Goal: Task Accomplishment & Management: Complete application form

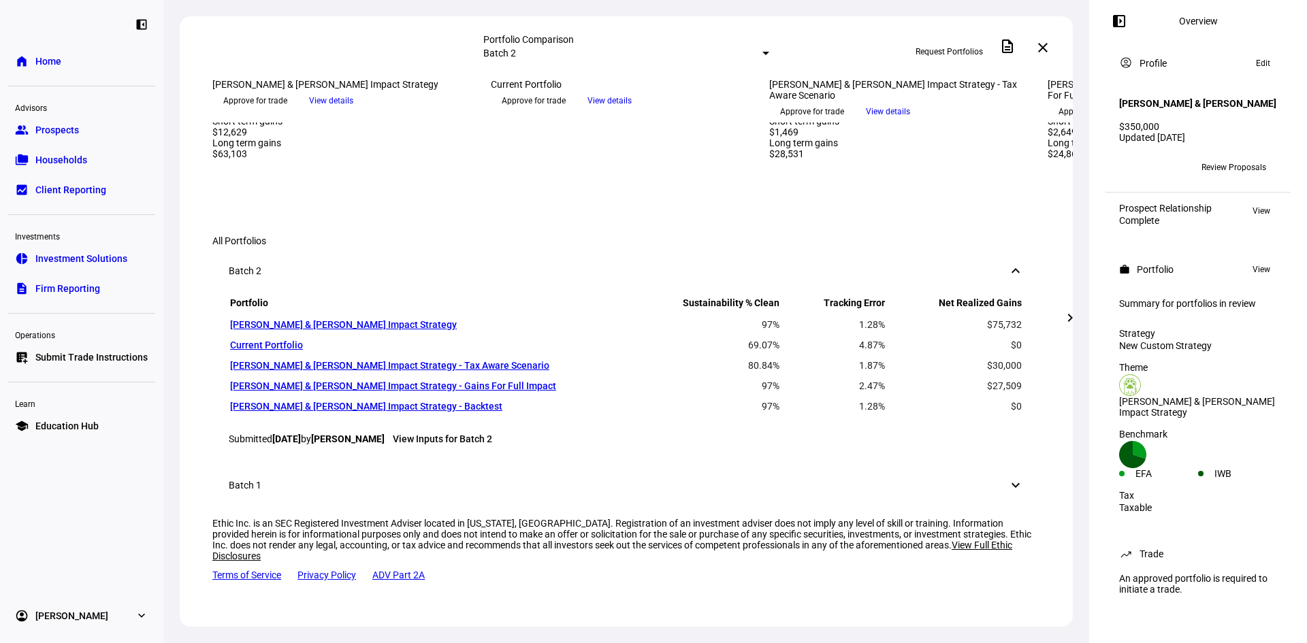
scroll to position [681, 0]
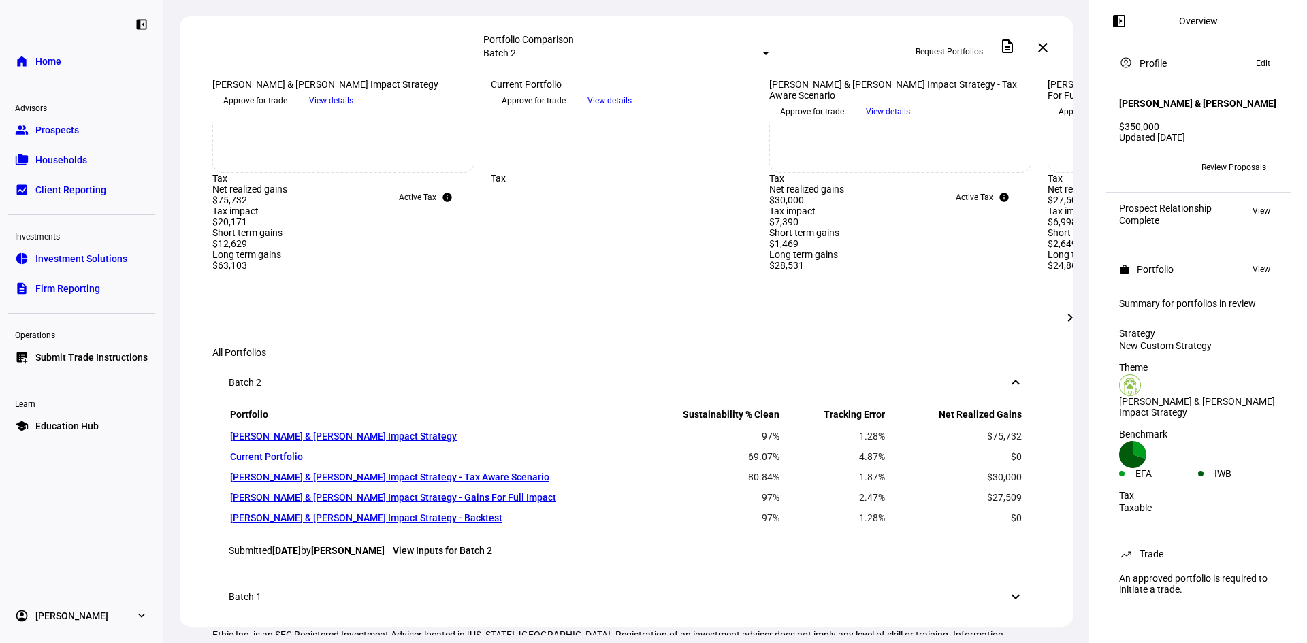
click at [1069, 324] on mat-icon "chevron_right" at bounding box center [1070, 318] width 16 height 16
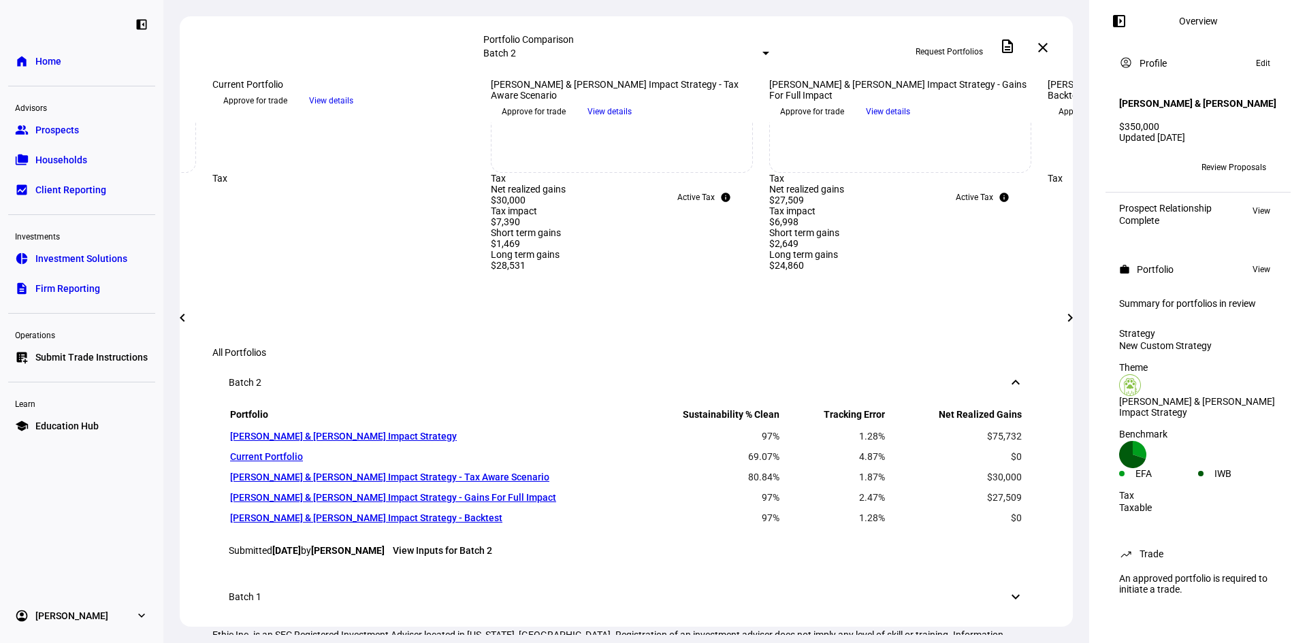
scroll to position [953, 0]
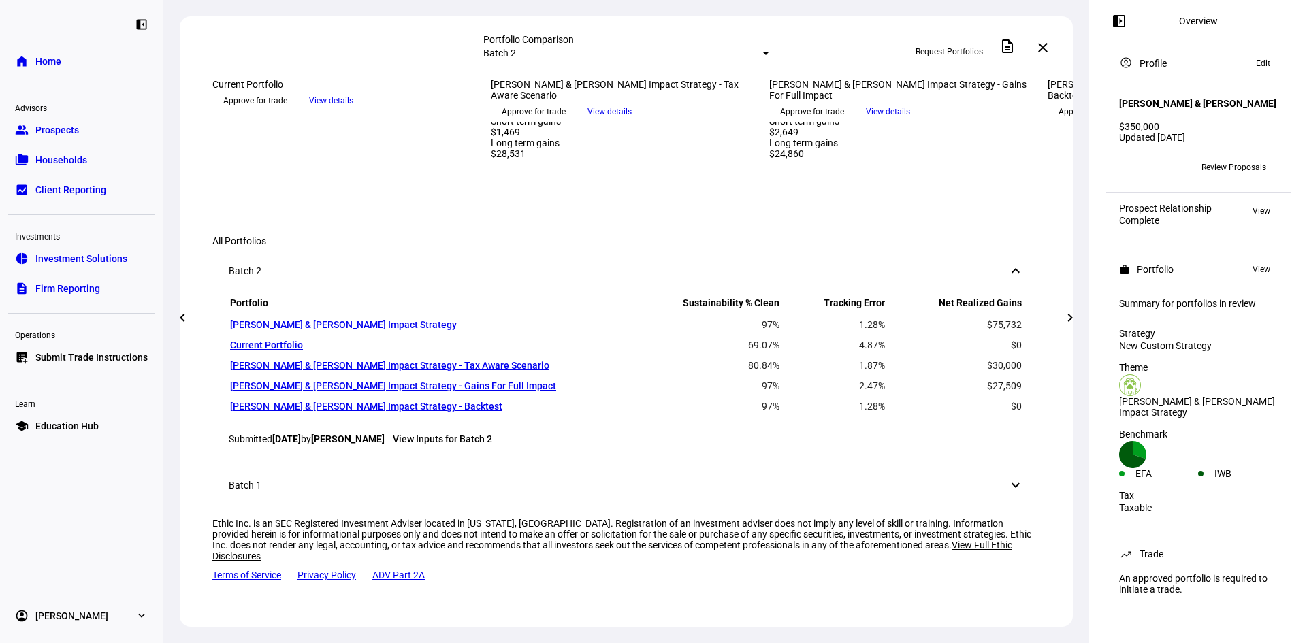
click at [844, 123] on span "Approve for trade" at bounding box center [812, 112] width 64 height 22
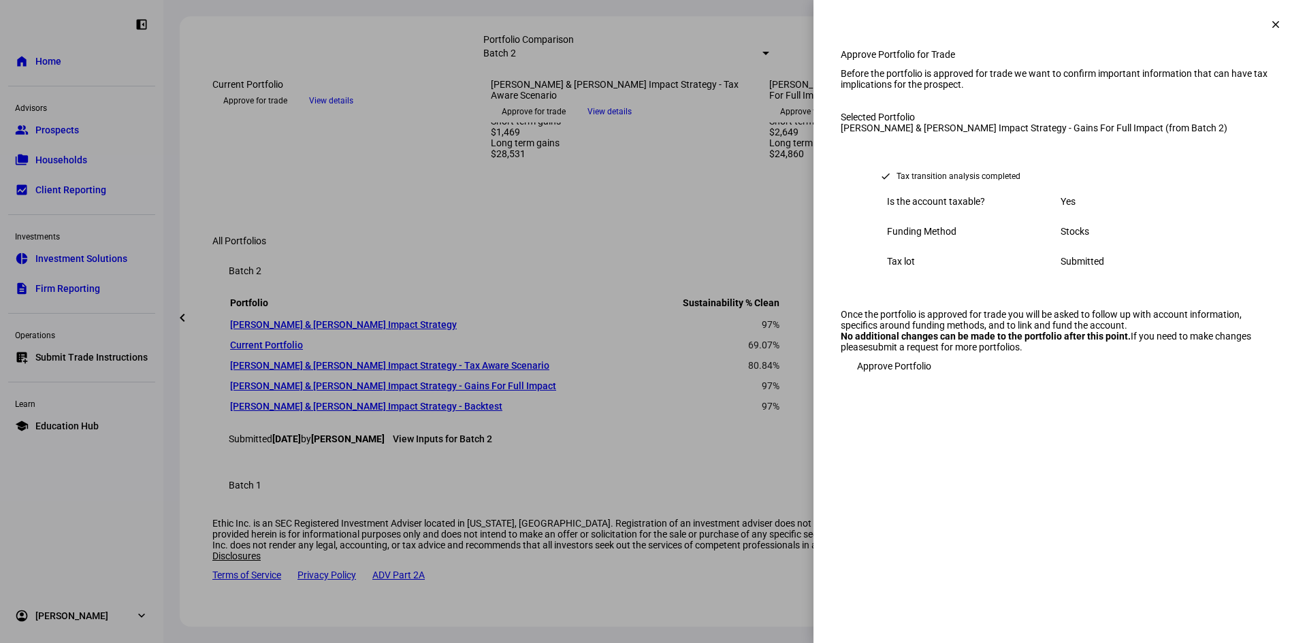
click at [892, 380] on span "Approve Portfolio" at bounding box center [894, 366] width 74 height 27
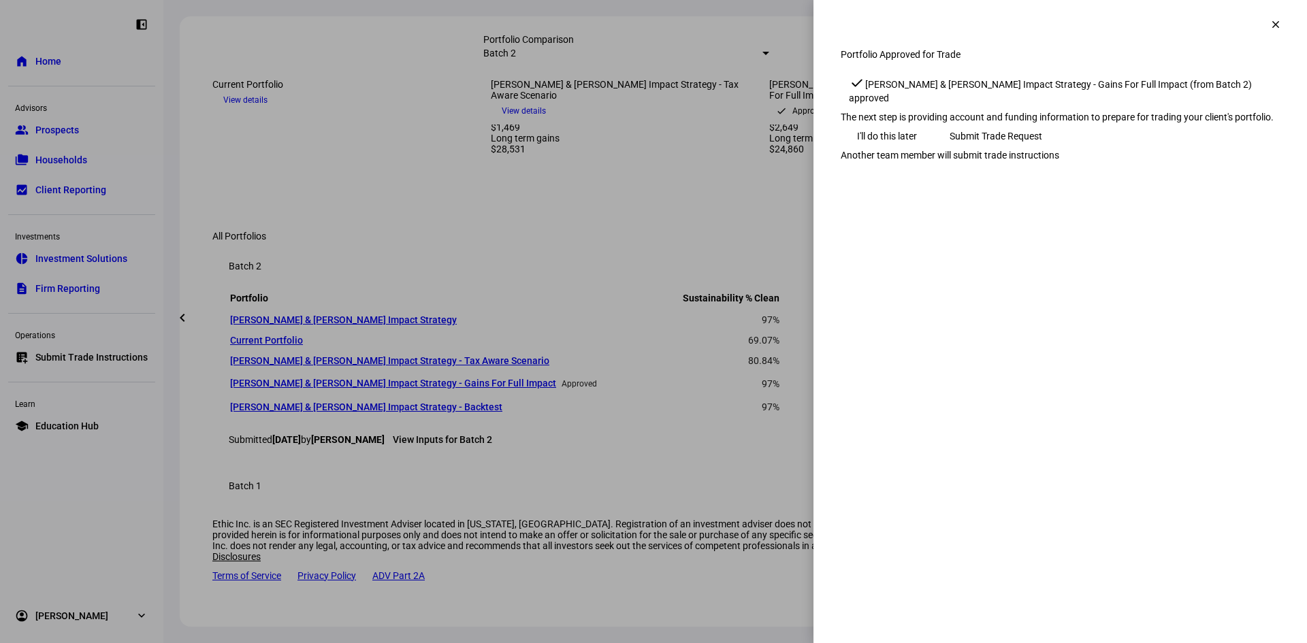
click at [1042, 150] on span "Submit Trade Request" at bounding box center [996, 136] width 93 height 27
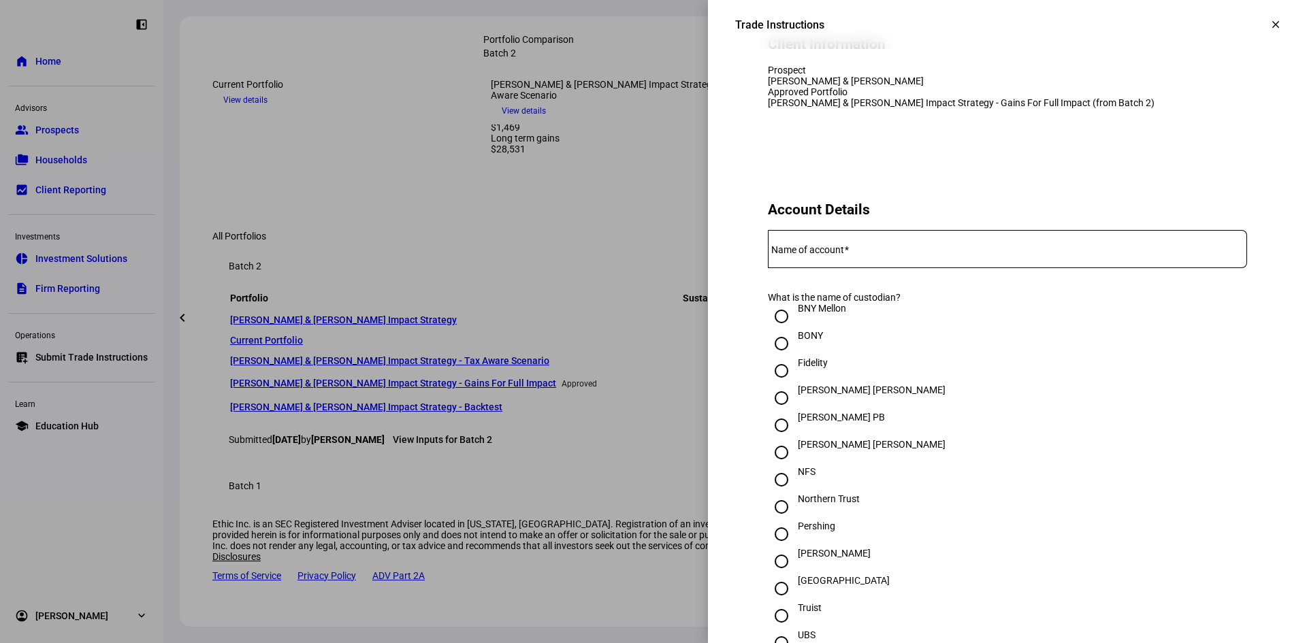
scroll to position [136, 0]
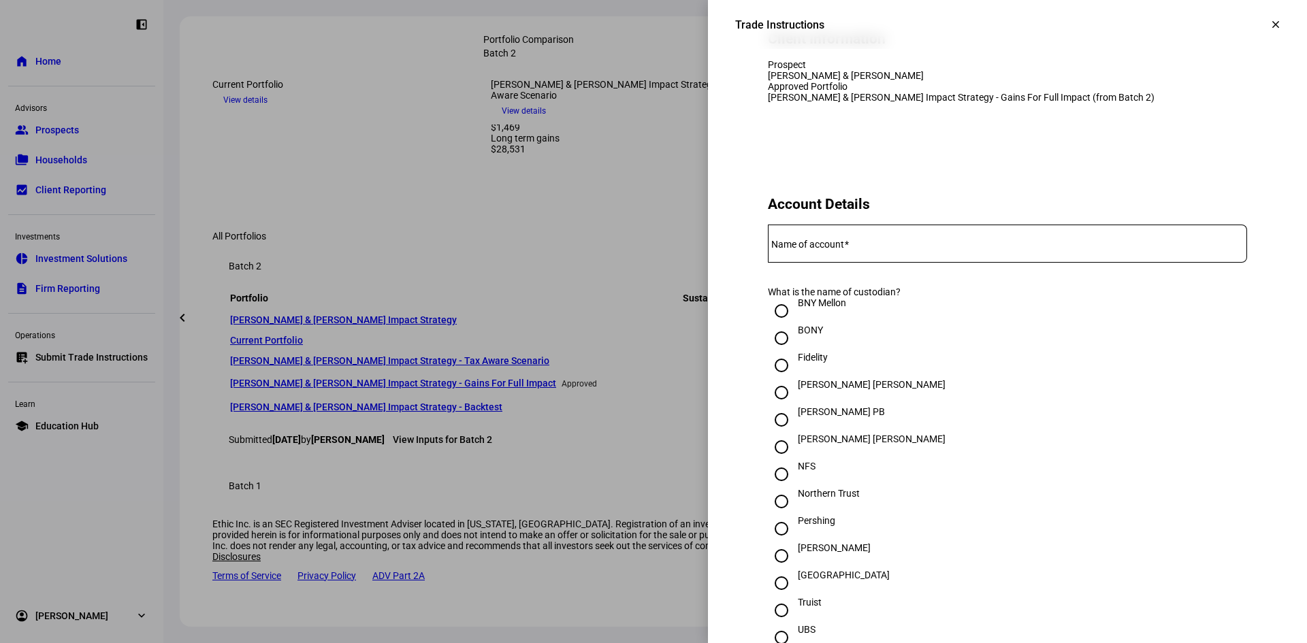
click at [798, 553] on div "Schwab" at bounding box center [834, 548] width 73 height 11
click at [795, 570] on input "Schwab" at bounding box center [781, 556] width 27 height 27
radio input "true"
click at [808, 250] on mat-label "Name of account" at bounding box center [807, 244] width 73 height 11
click at [808, 246] on input "Name of account" at bounding box center [1007, 241] width 479 height 11
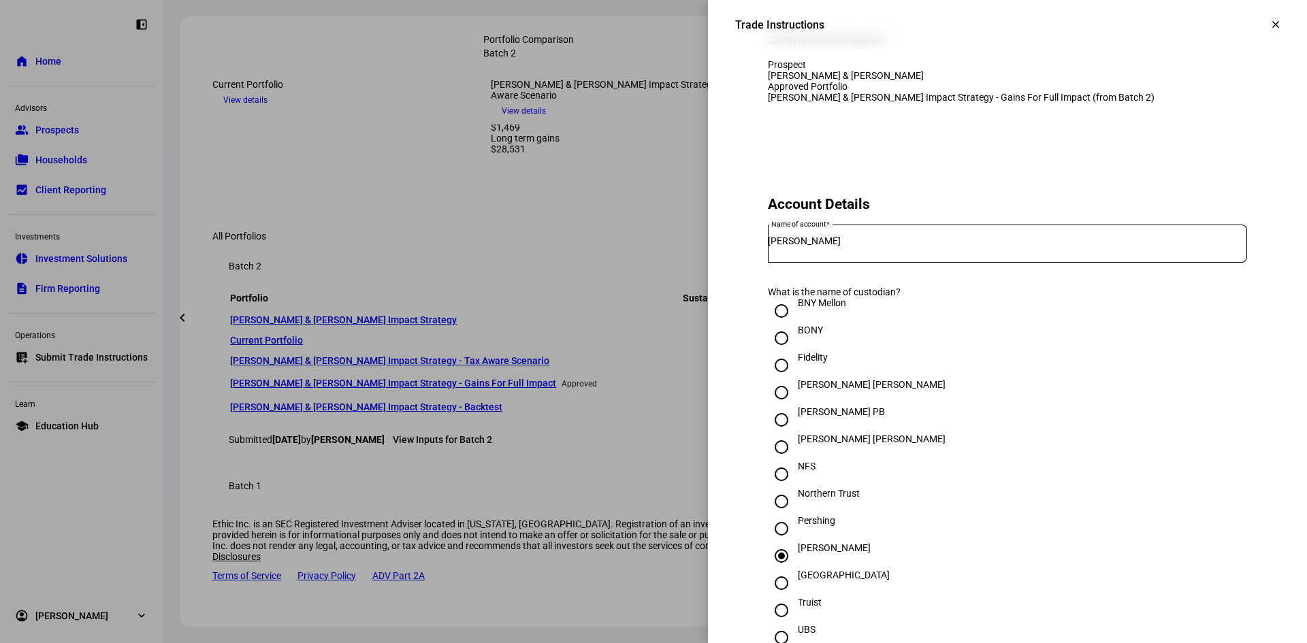
click at [768, 263] on div "Name of account Devin Toth" at bounding box center [1007, 244] width 479 height 38
click at [771, 246] on input "Devin Toth" at bounding box center [1007, 241] width 479 height 11
paste input "ISHITA DEEPAK MEHTA &"
click at [940, 246] on input "ISHITA DEEPAK MEHTA & Devin Toth" at bounding box center [1007, 241] width 479 height 11
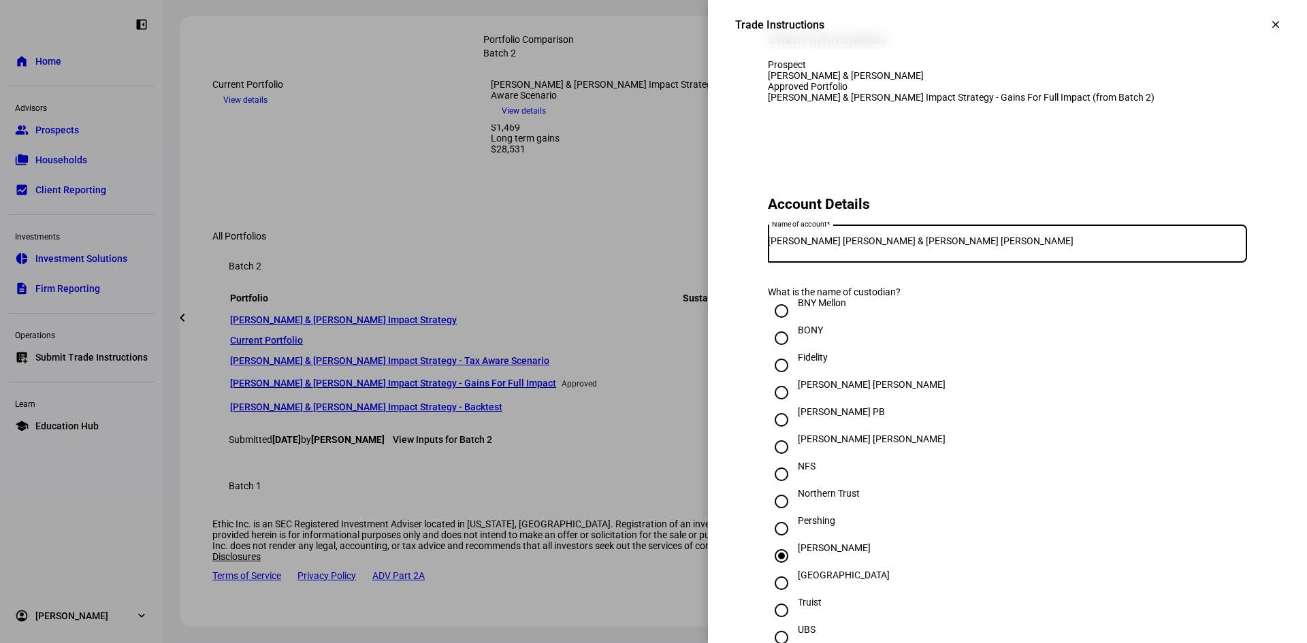
click at [975, 246] on input "ISHITA DEEPAK MEHTA & Devin Robert Toth" at bounding box center [1007, 241] width 479 height 11
paste input "Designated Beneficiary J"
click at [1054, 246] on input "ISHITA DEEPAK MEHTA & Devin Robert Toth Designated Beneficiary J" at bounding box center [1007, 241] width 479 height 11
drag, startPoint x: 1072, startPoint y: 308, endPoint x: 960, endPoint y: 308, distance: 111.6
click at [960, 246] on input "ISHITA DEEPAK MEHTA & Devin Robert Toth Designated Beneficiary J" at bounding box center [1007, 241] width 479 height 11
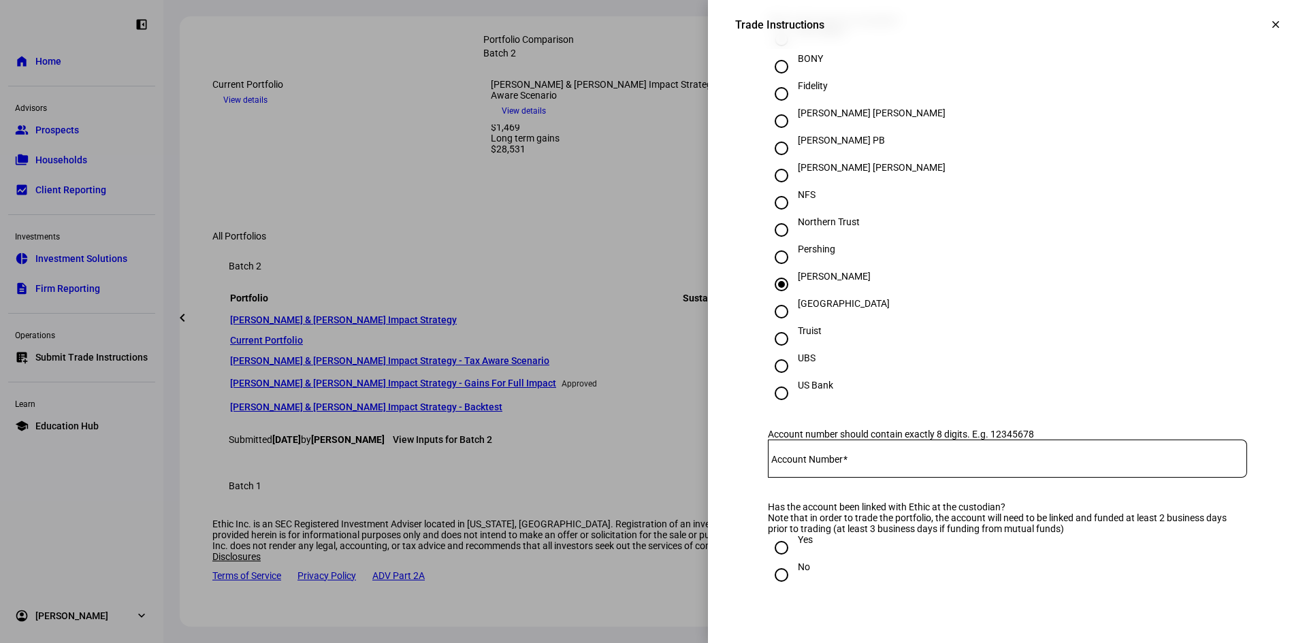
scroll to position [408, 0]
type input "ISHITA DEEPAK MEHTA & Devin Robert Toth JT"
